Goal: Task Accomplishment & Management: Manage account settings

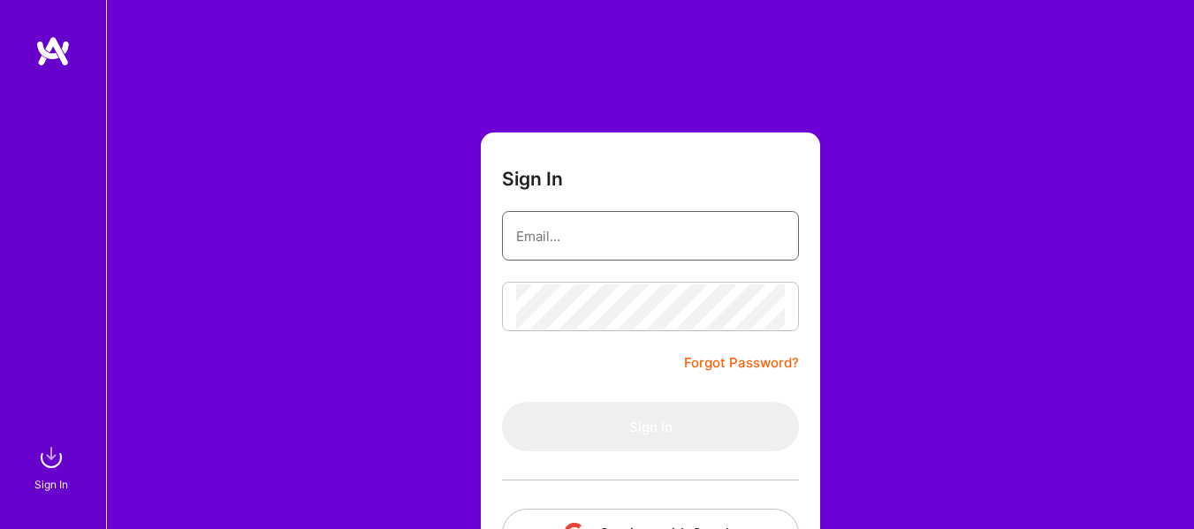
click at [618, 253] on input "email" at bounding box center [650, 236] width 269 height 45
type input "[EMAIL_ADDRESS][DOMAIN_NAME]"
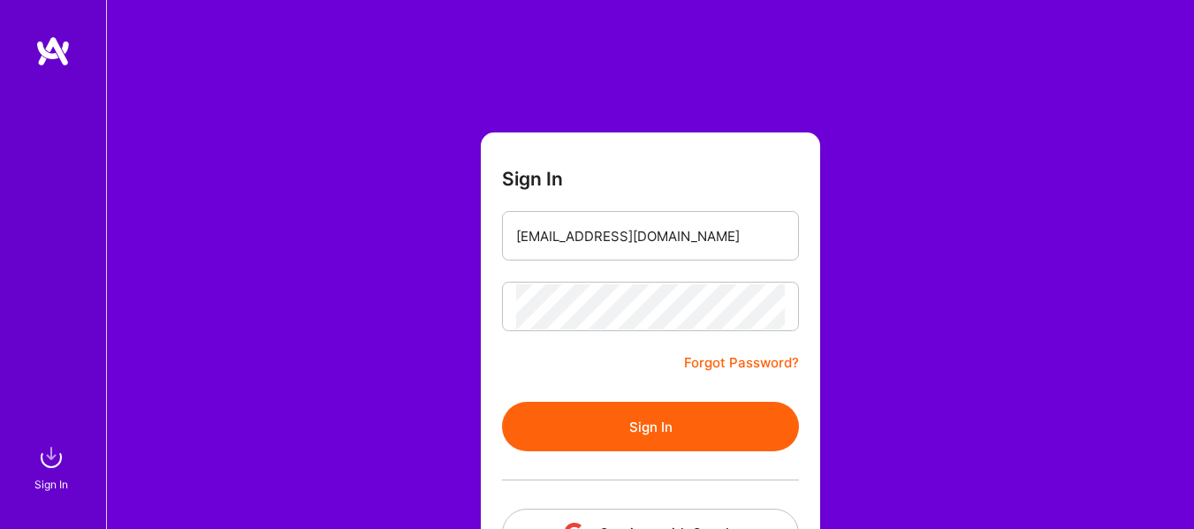
click at [647, 416] on button "Sign In" at bounding box center [650, 426] width 297 height 49
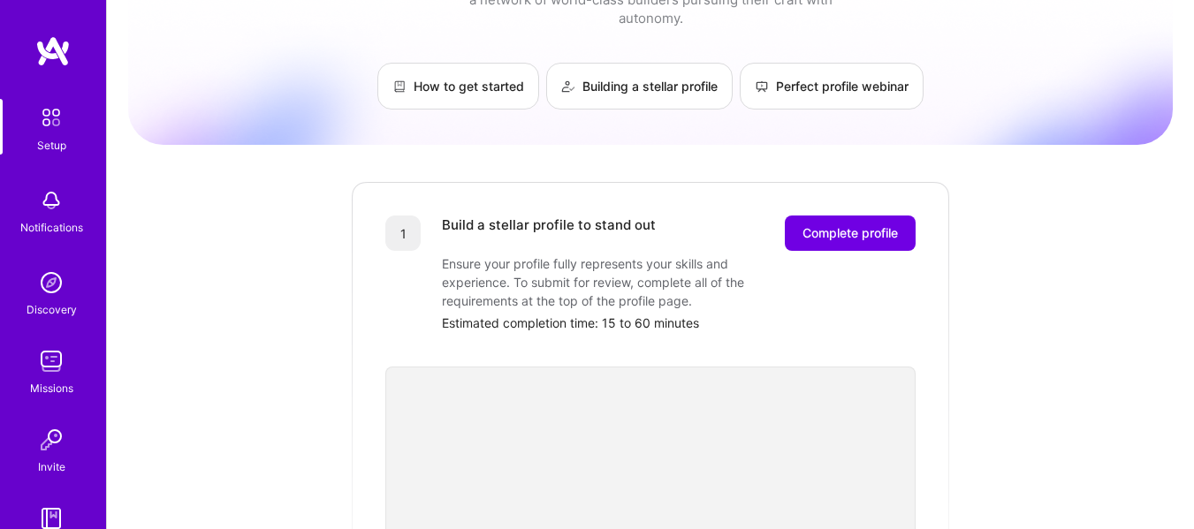
scroll to position [85, 0]
click at [839, 224] on span "Complete profile" at bounding box center [849, 233] width 95 height 18
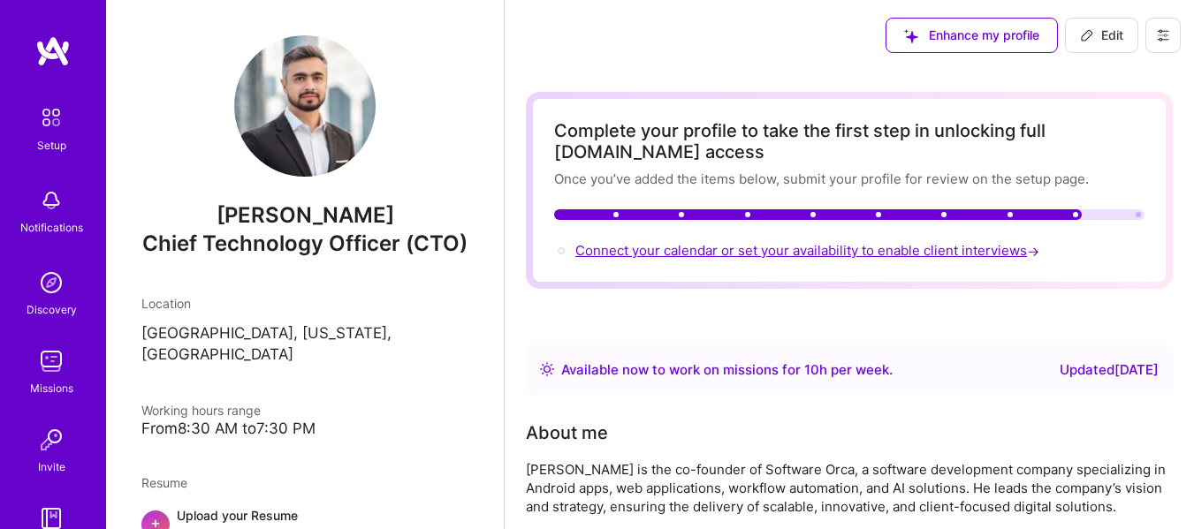
click at [849, 255] on span "Connect your calendar or set your availability to enable client interviews →" at bounding box center [808, 250] width 467 height 17
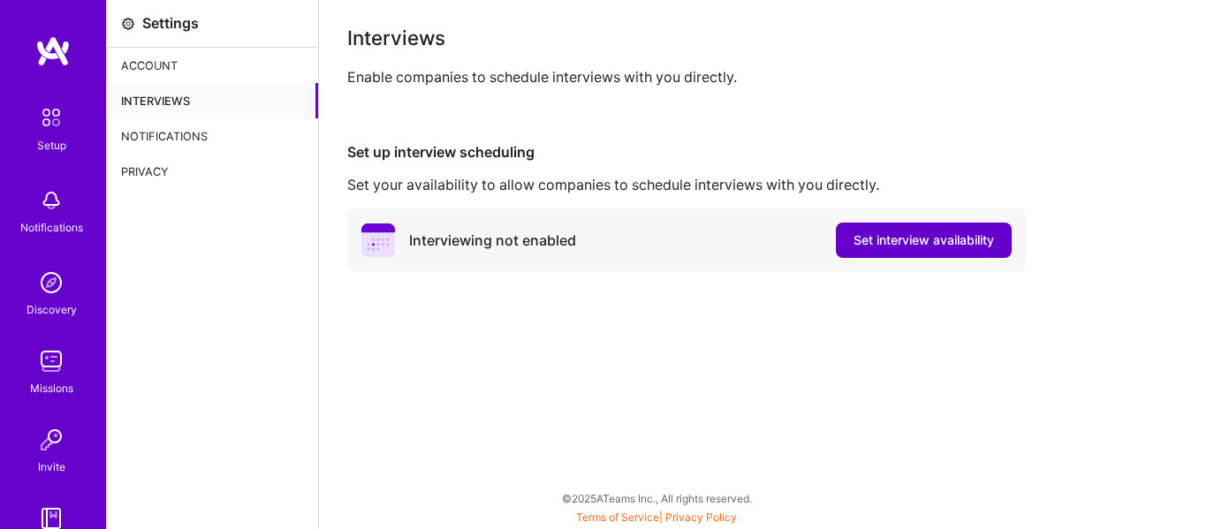
click at [872, 253] on button "Set interview availability" at bounding box center [924, 240] width 176 height 35
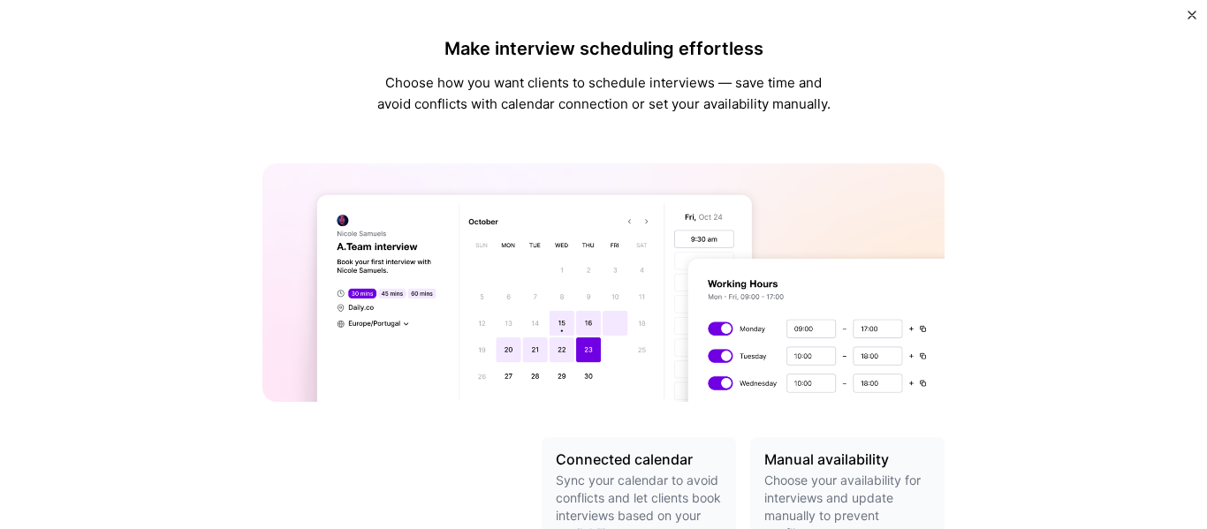
click at [872, 253] on img at bounding box center [603, 282] width 682 height 239
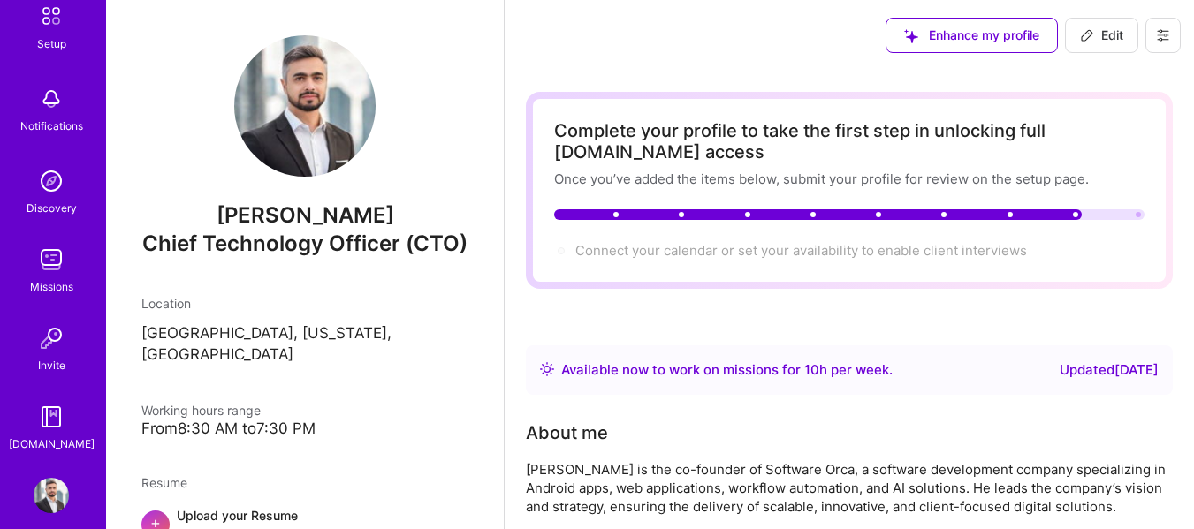
scroll to position [121, 0]
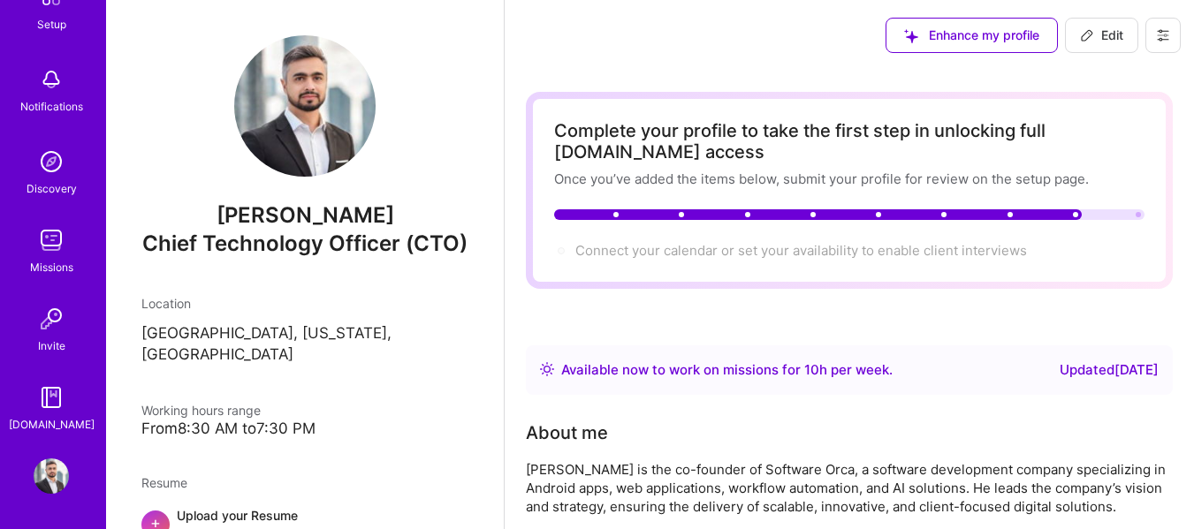
click at [46, 481] on img at bounding box center [51, 476] width 35 height 35
click at [43, 481] on img at bounding box center [51, 476] width 35 height 35
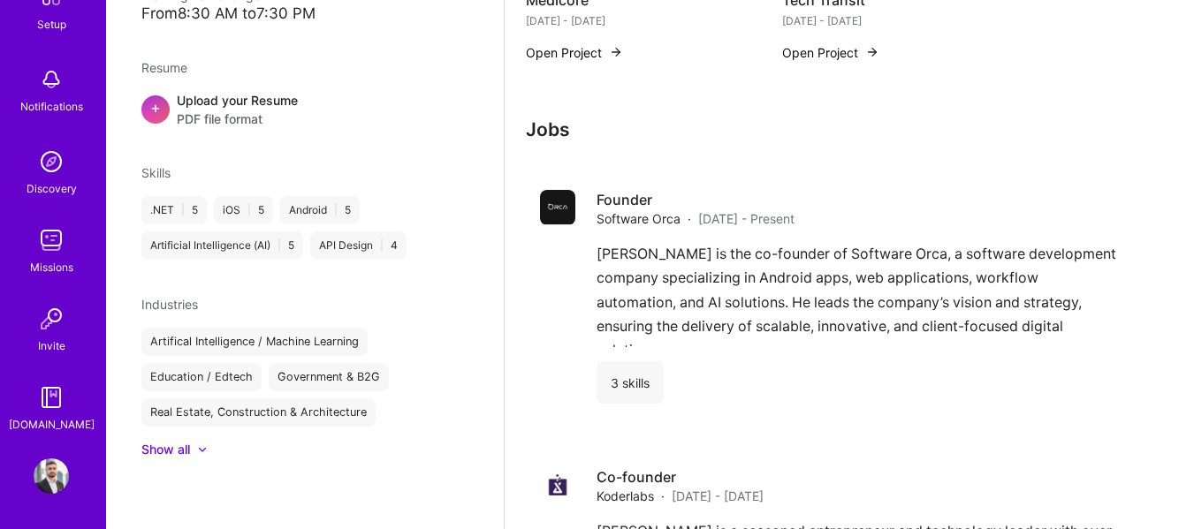
scroll to position [819, 0]
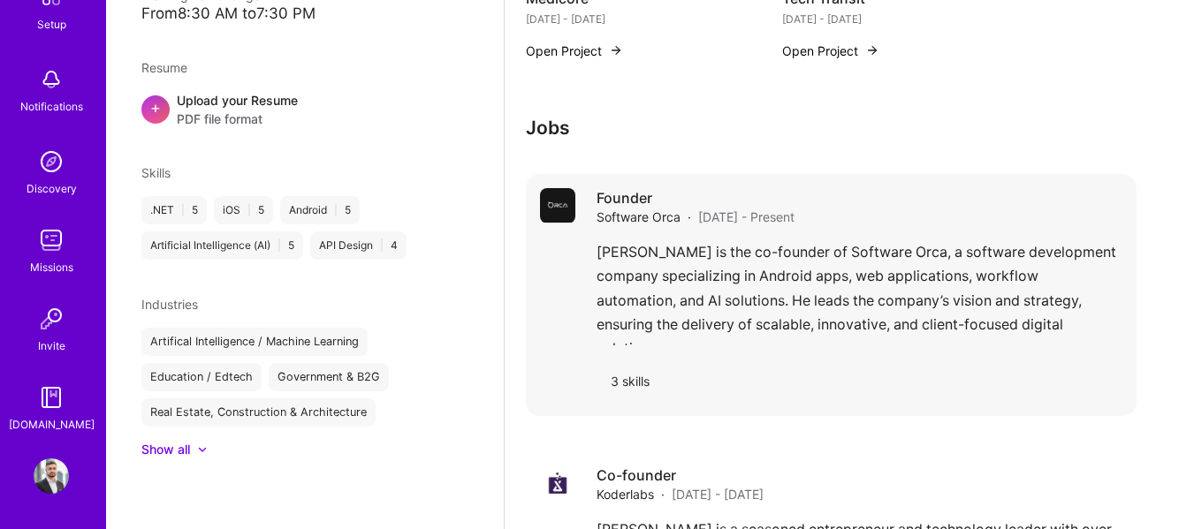
click at [618, 194] on h4 "Founder" at bounding box center [695, 197] width 198 height 19
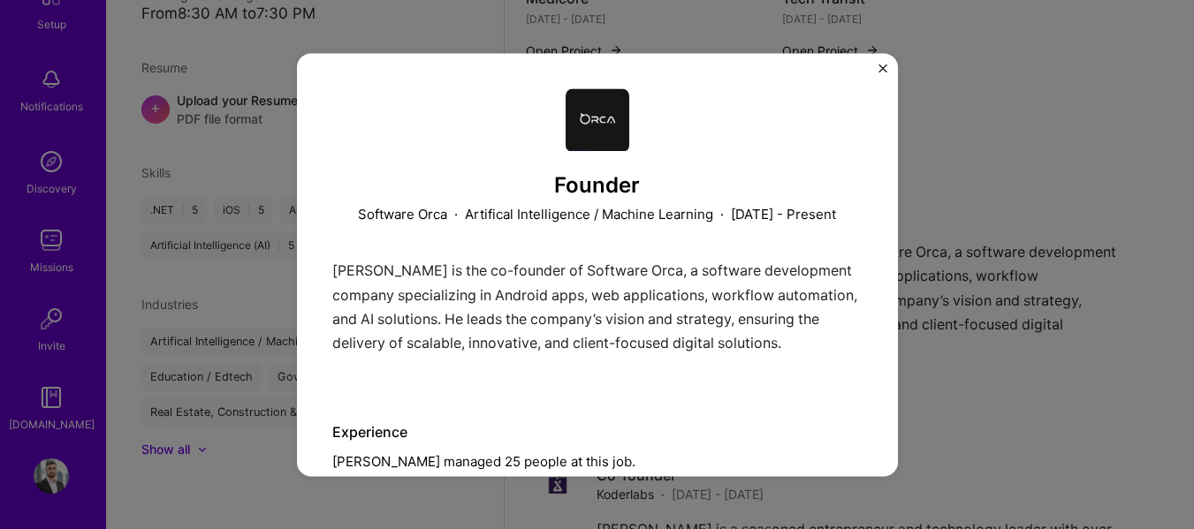
click at [1068, 392] on div "Founder Software Orca · Artifical Intelligence / Machine Learning · [DATE] - Pr…" at bounding box center [597, 264] width 1194 height 529
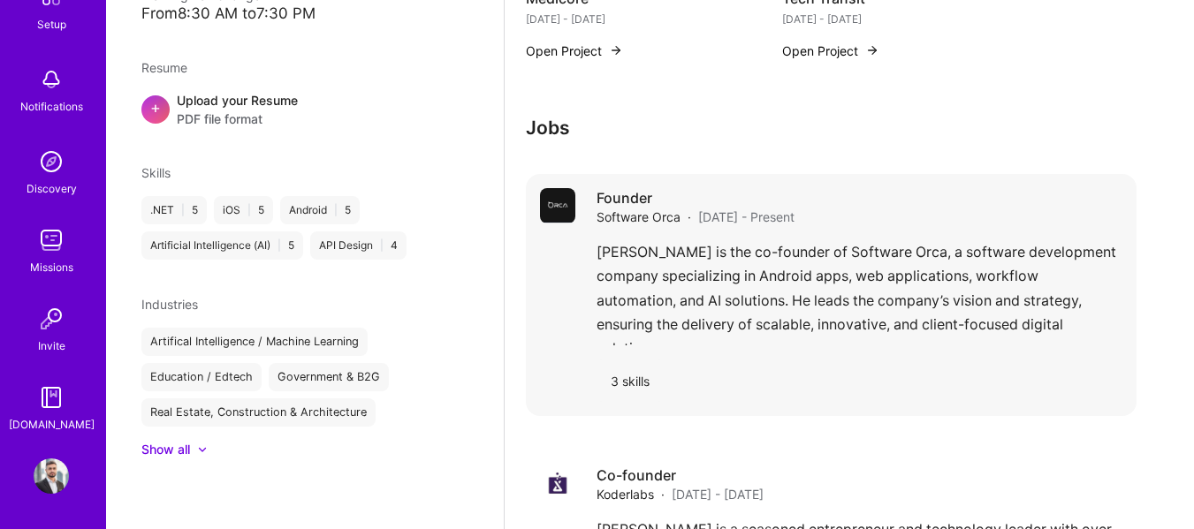
click at [1068, 392] on div "3 skills" at bounding box center [859, 381] width 526 height 42
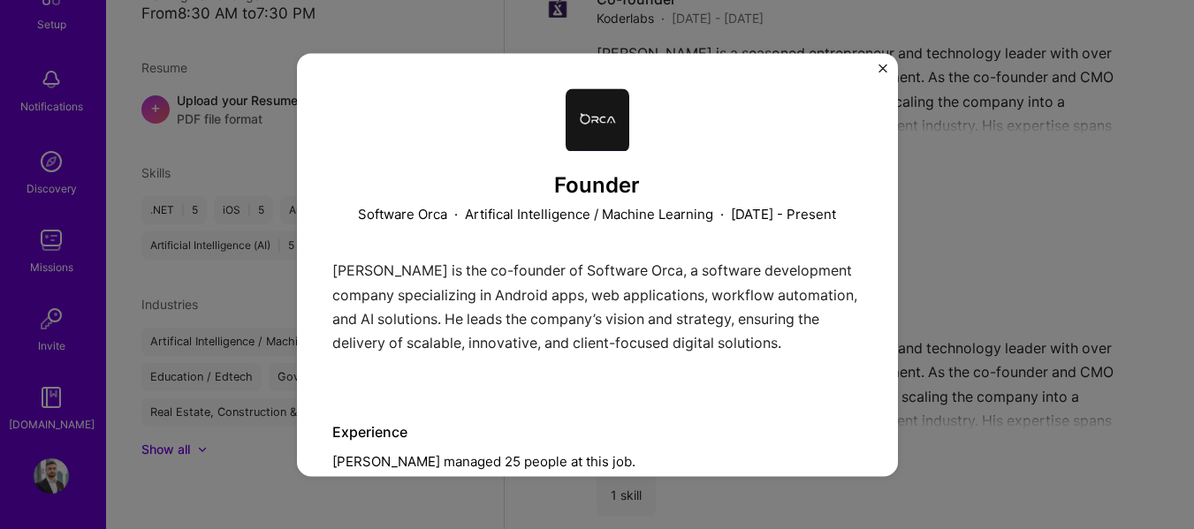
scroll to position [1338, 0]
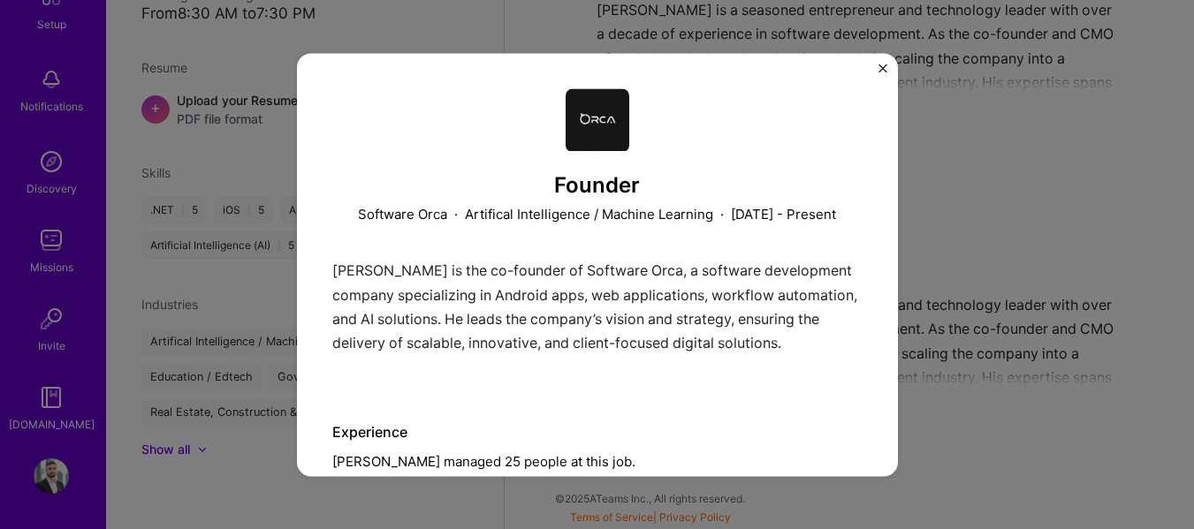
click at [1164, 265] on div "Founder Software Orca · Artifical Intelligence / Machine Learning · [DATE] - Pr…" at bounding box center [597, 264] width 1194 height 529
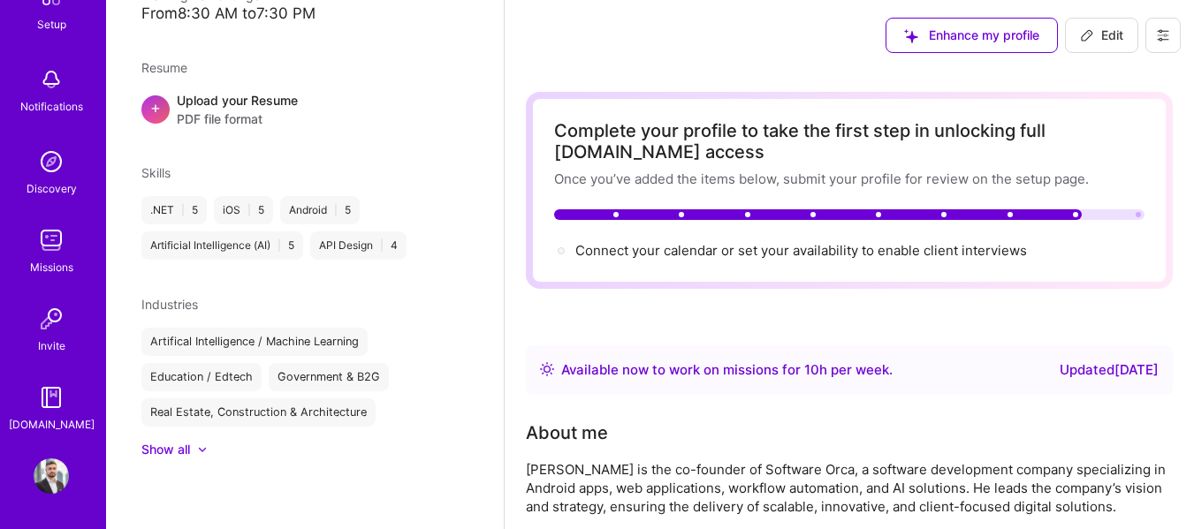
click at [1000, 42] on span "Enhance my profile" at bounding box center [971, 36] width 135 height 18
